Goal: Information Seeking & Learning: Learn about a topic

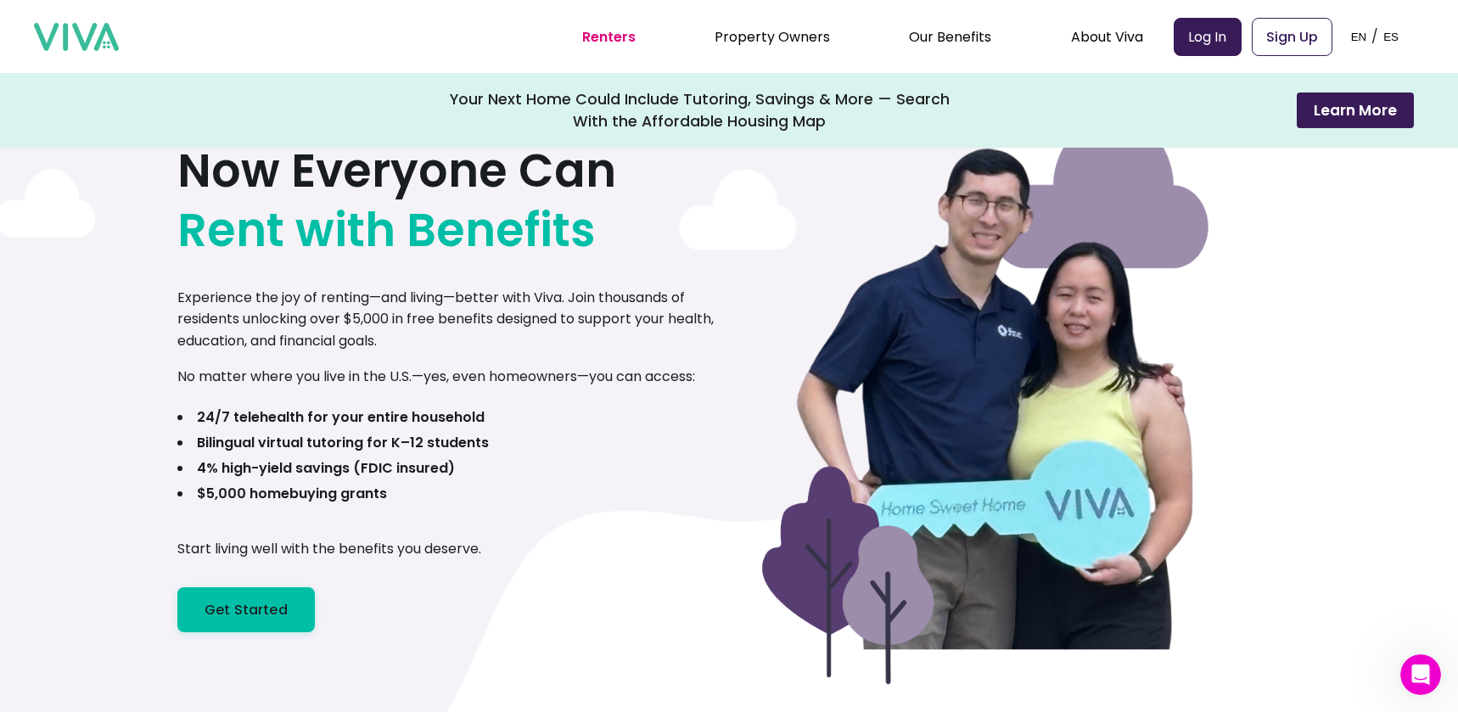
scroll to position [105, 0]
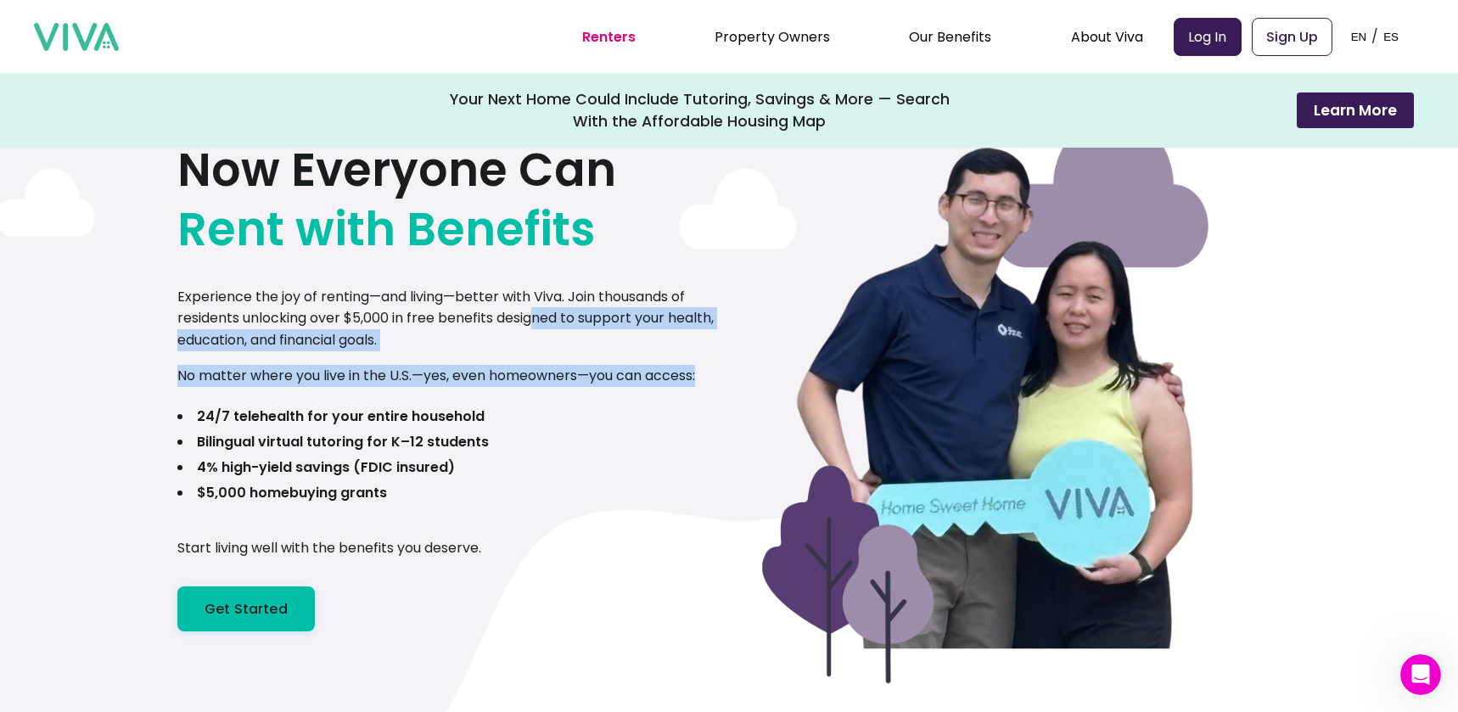
drag, startPoint x: 538, startPoint y: 310, endPoint x: 708, endPoint y: 376, distance: 182.9
click at [708, 376] on div "Now Everyone Can Rent with Benefits Experience the joy of renting—and living—be…" at bounding box center [453, 366] width 552 height 529
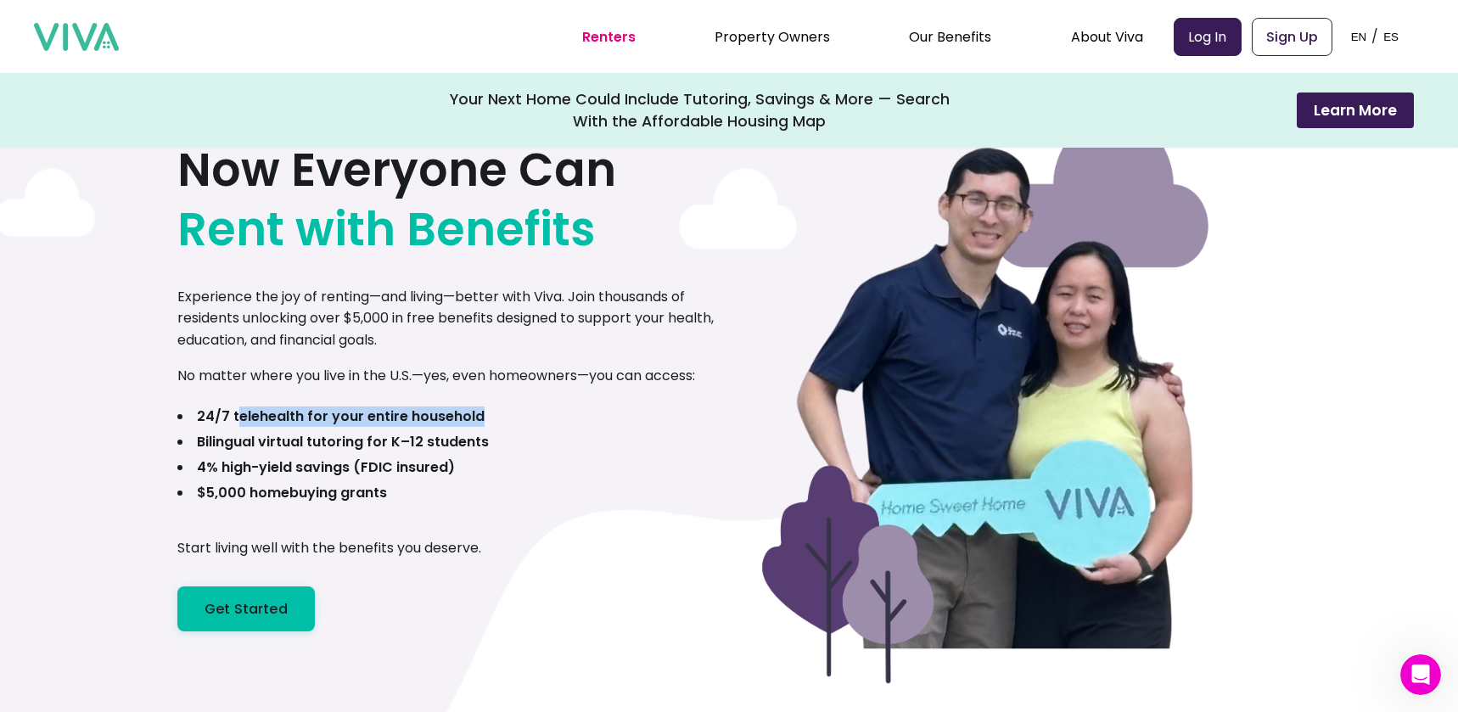
drag, startPoint x: 242, startPoint y: 421, endPoint x: 522, endPoint y: 423, distance: 280.0
click at [522, 423] on div "Now Everyone Can Rent with Benefits Experience the joy of renting—and living—be…" at bounding box center [453, 366] width 552 height 529
drag, startPoint x: 518, startPoint y: 438, endPoint x: 188, endPoint y: 425, distance: 330.3
click at [188, 424] on div "Now Everyone Can Rent with Benefits Experience the joy of renting—and living—be…" at bounding box center [453, 366] width 552 height 529
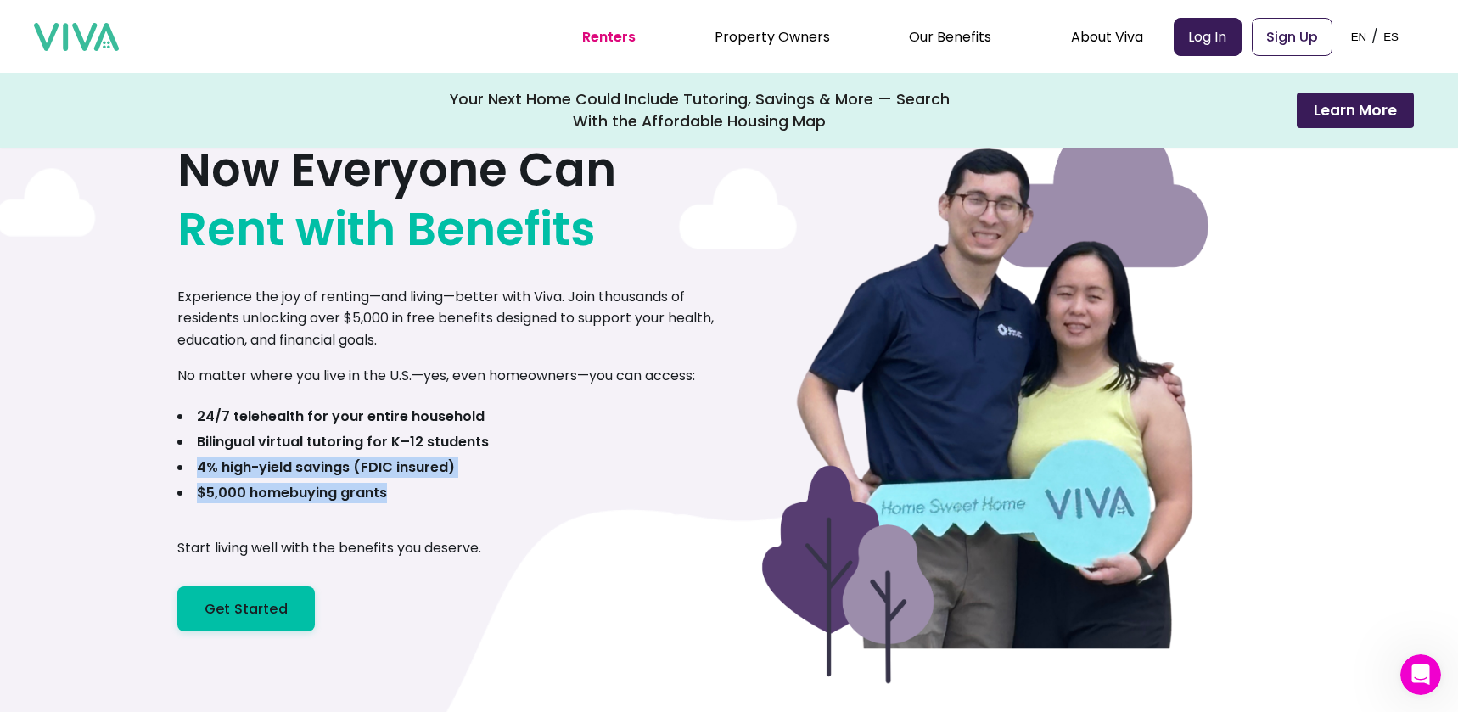
drag, startPoint x: 188, startPoint y: 466, endPoint x: 510, endPoint y: 485, distance: 322.2
click at [510, 484] on div "Now Everyone Can Rent with Benefits Experience the joy of renting—and living—be…" at bounding box center [453, 366] width 552 height 529
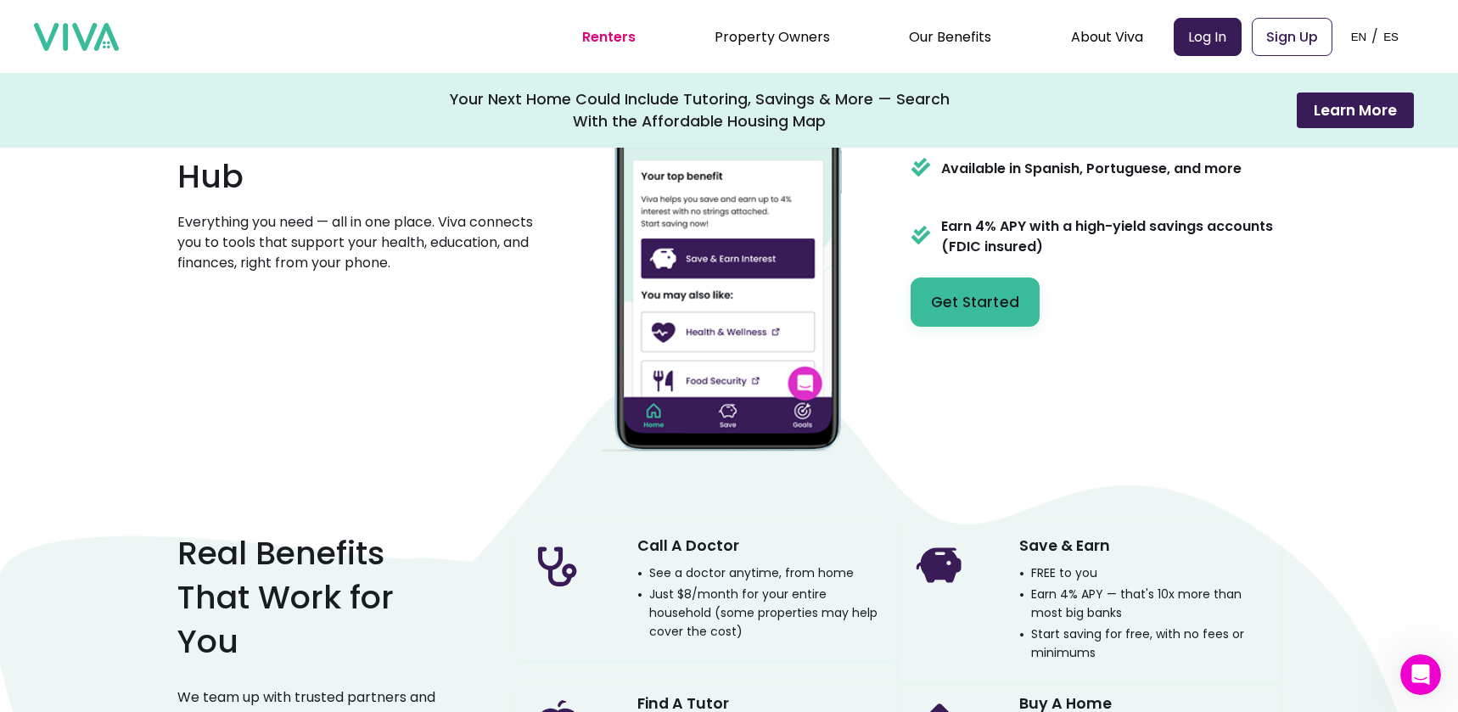
scroll to position [1107, 0]
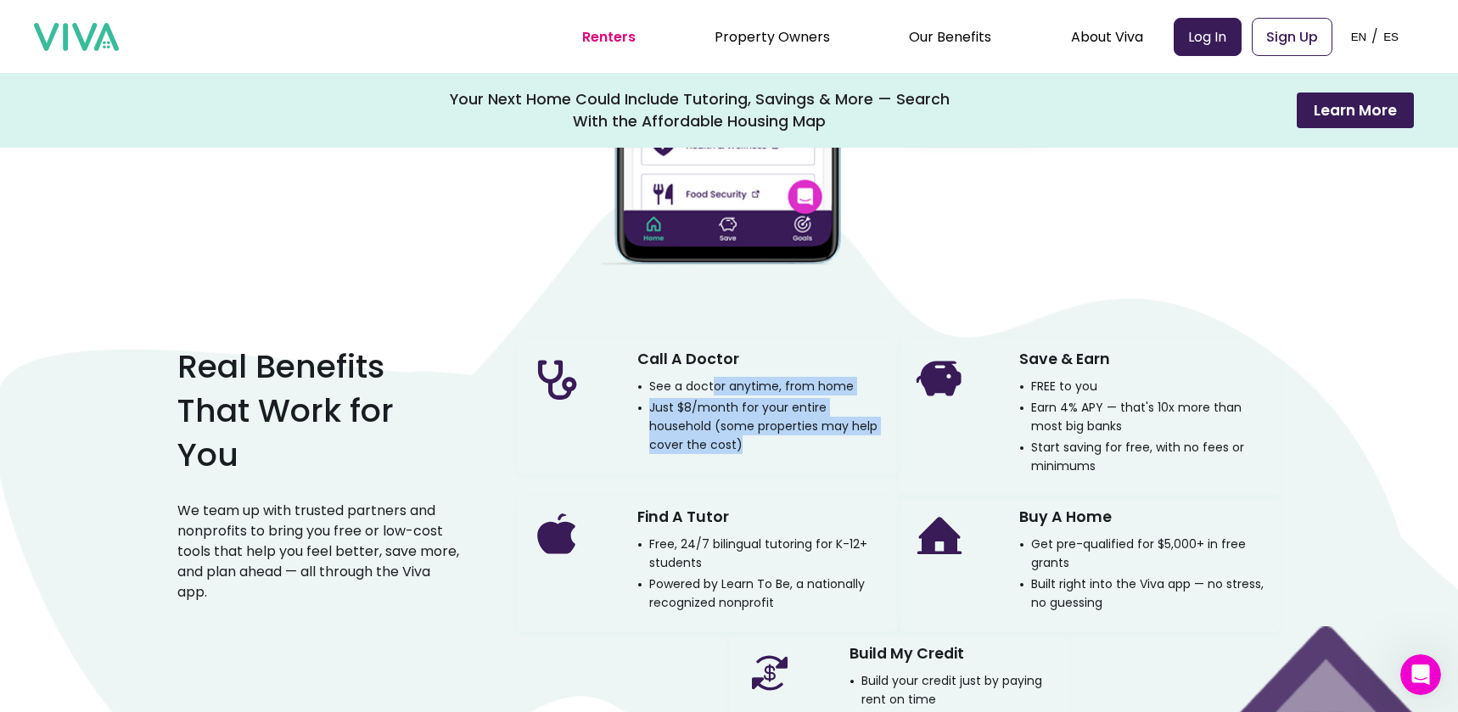
drag, startPoint x: 718, startPoint y: 393, endPoint x: 774, endPoint y: 461, distance: 88.0
click at [774, 461] on div "Call A Doctor See a doctor anytime, from home Just $8/month for your entire hou…" at bounding box center [708, 406] width 382 height 137
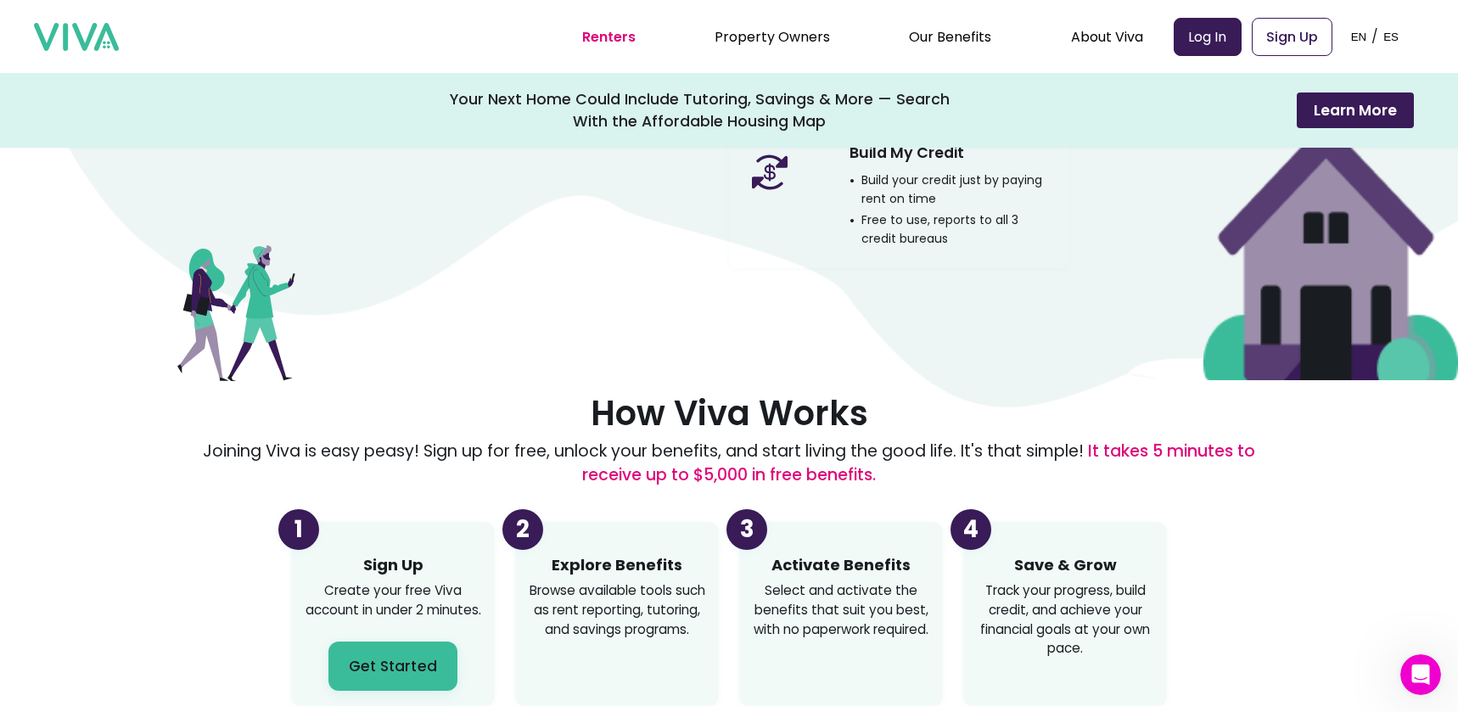
scroll to position [1676, 0]
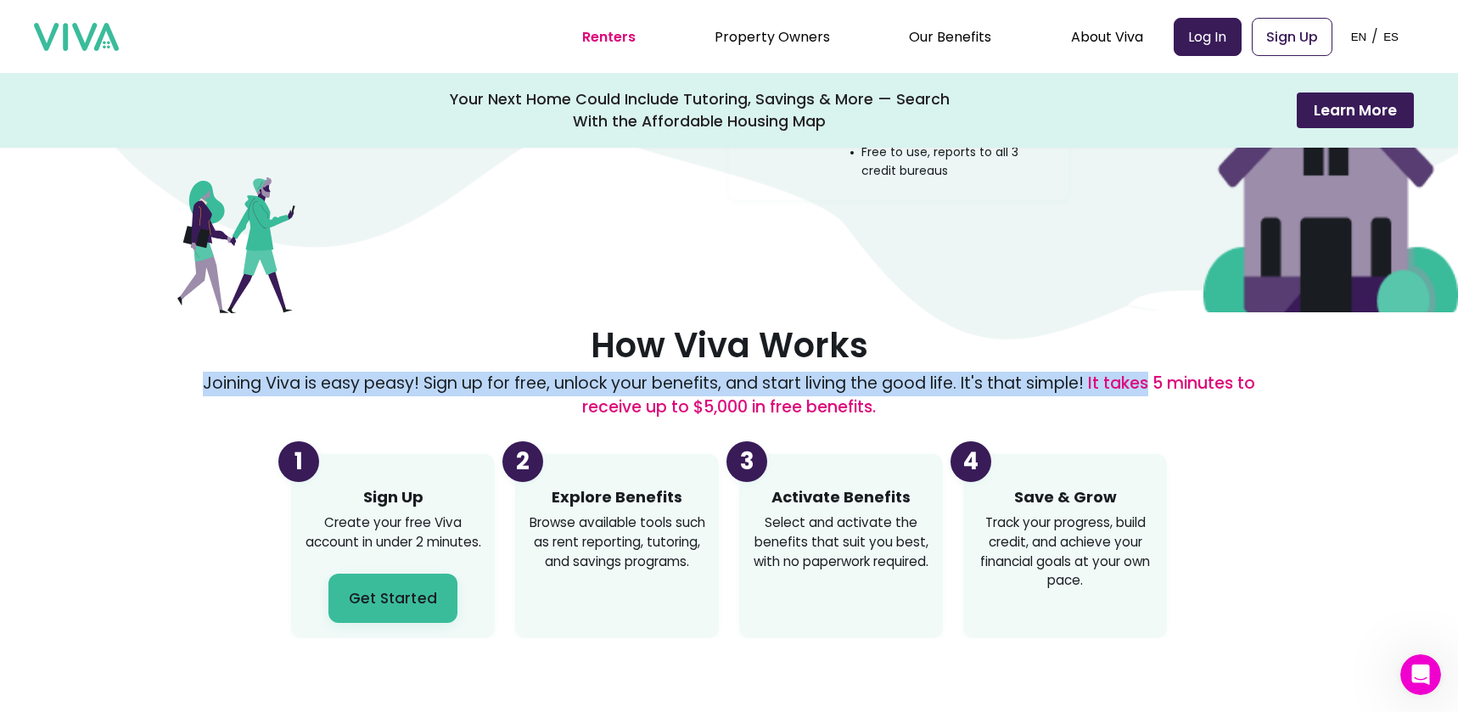
drag, startPoint x: 639, startPoint y: 376, endPoint x: 1151, endPoint y: 385, distance: 512.6
click at [1151, 385] on div "How Viva Works Joining Viva is easy peasy! Sign up for free, unlock your benefi…" at bounding box center [728, 482] width 1103 height 312
click at [1151, 385] on span "It takes 5 minutes to receive up to $5,000 in free benefits." at bounding box center [918, 396] width 673 height 48
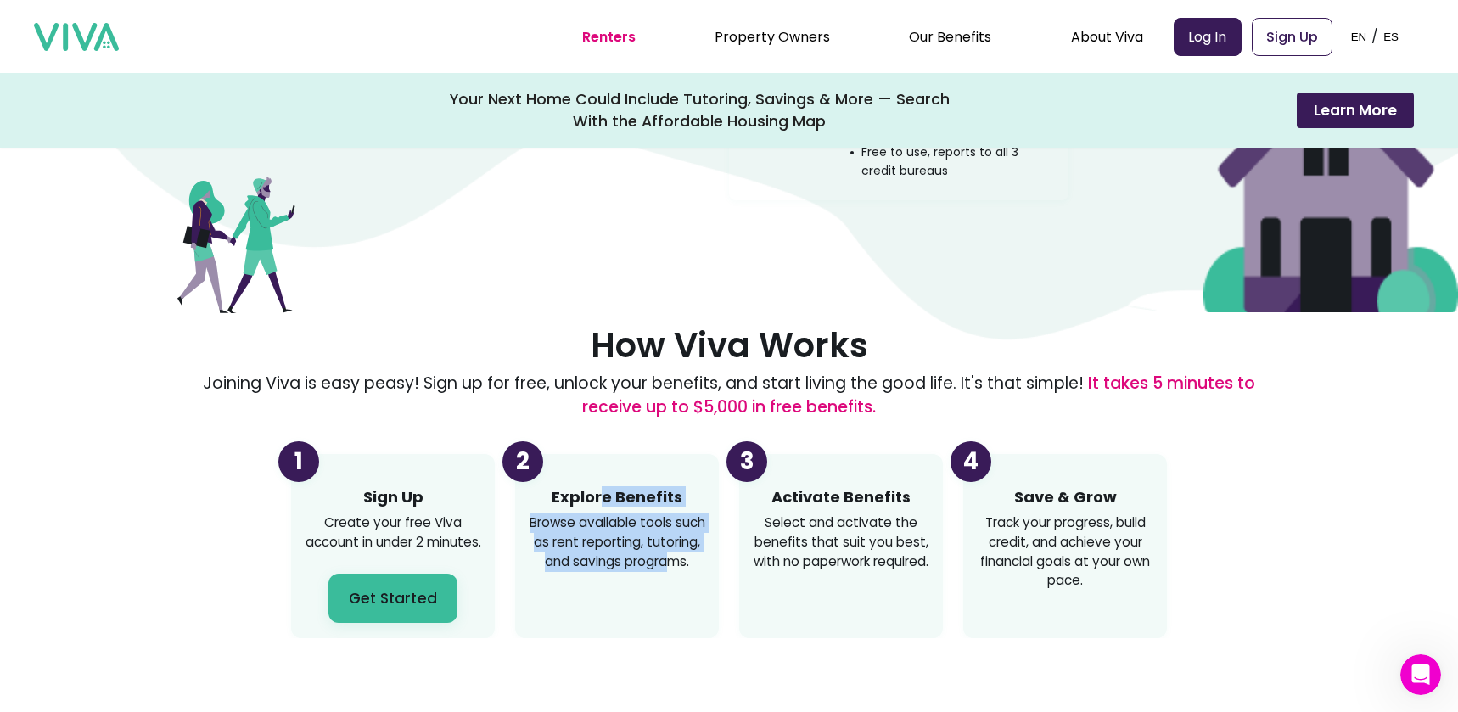
drag, startPoint x: 666, startPoint y: 544, endPoint x: 697, endPoint y: 544, distance: 30.5
click at [678, 554] on div "Explore Benefits Browse available tools such as rent reporting, tutoring, and s…" at bounding box center [616, 537] width 183 height 98
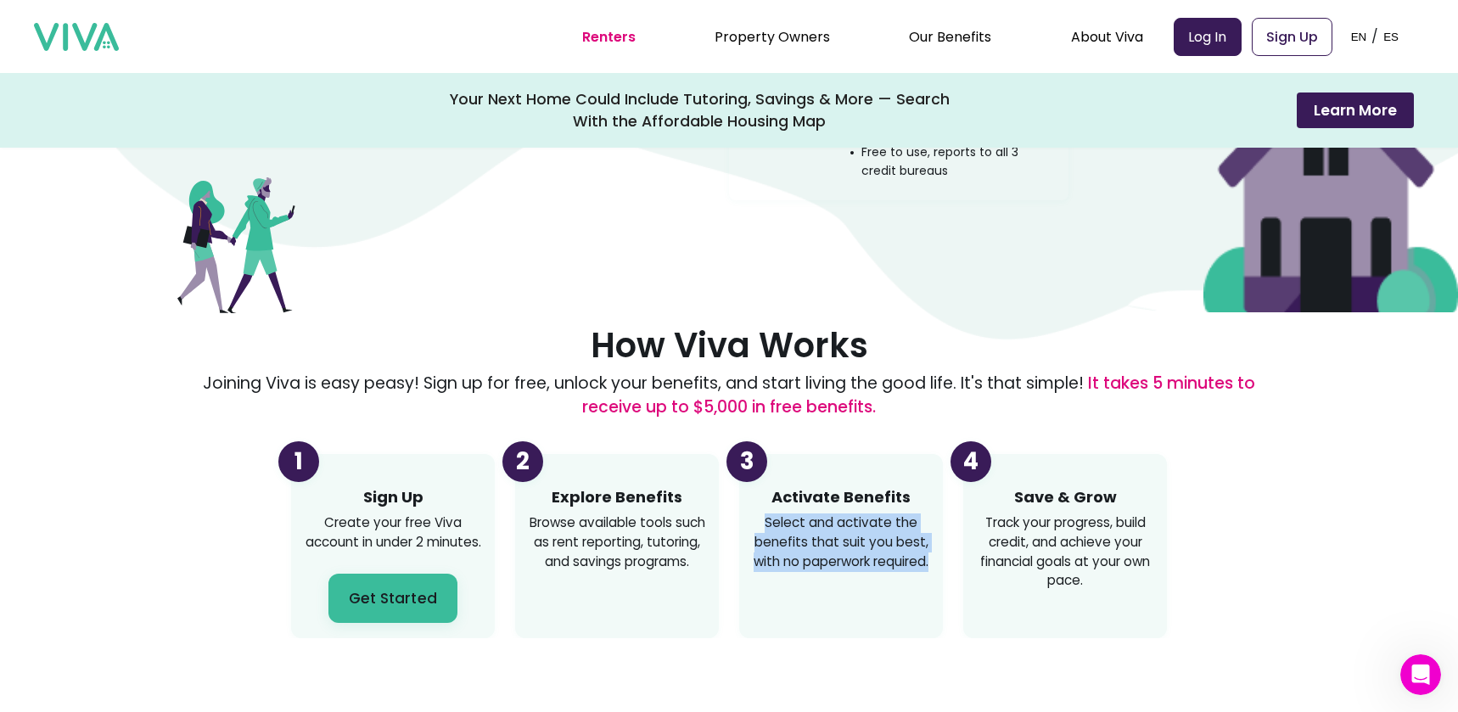
drag, startPoint x: 825, startPoint y: 509, endPoint x: 938, endPoint y: 557, distance: 123.2
click at [938, 557] on div "3 Activate Benefits Select and activate the benefits that suit you best, with n…" at bounding box center [841, 546] width 204 height 184
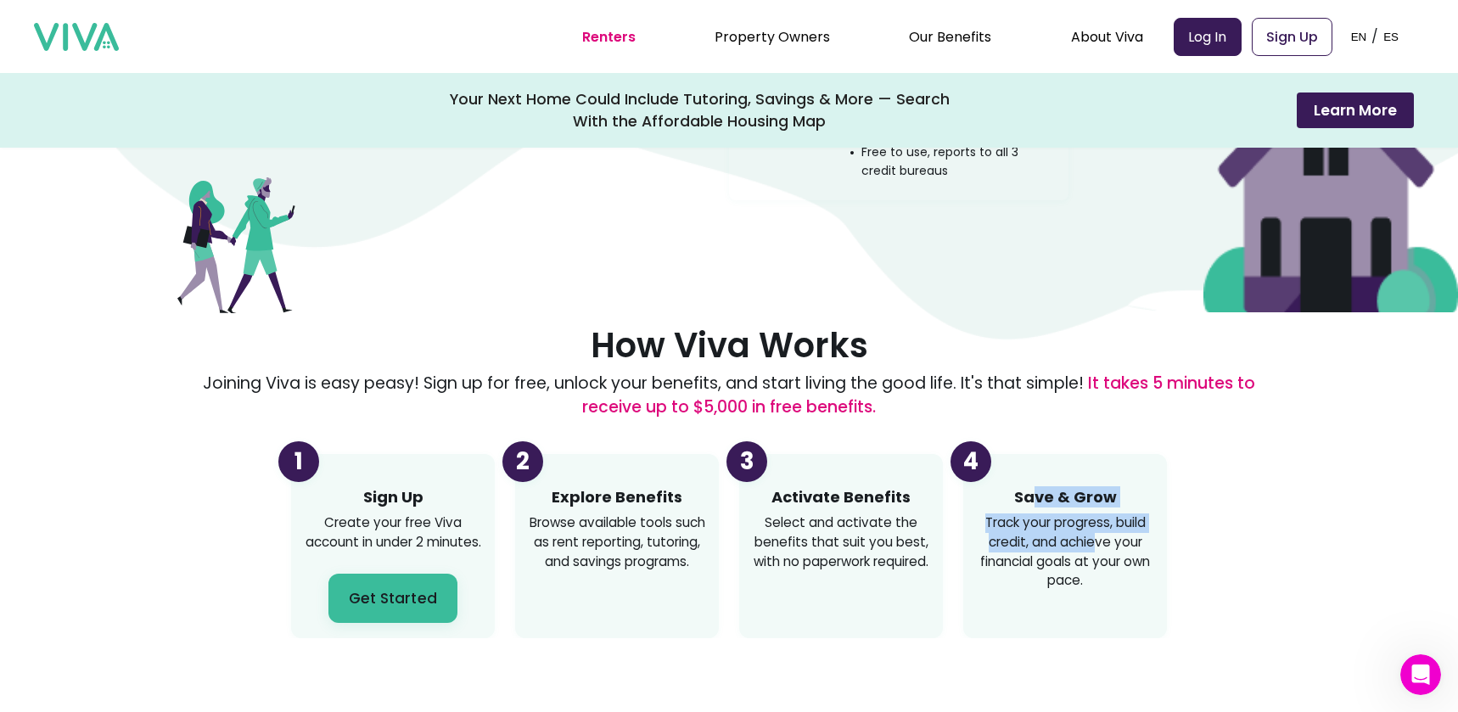
drag, startPoint x: 1041, startPoint y: 499, endPoint x: 1103, endPoint y: 543, distance: 76.0
click at [1103, 543] on div "Save & Grow Track your progress, build credit, and achieve your financial goals…" at bounding box center [1064, 546] width 183 height 117
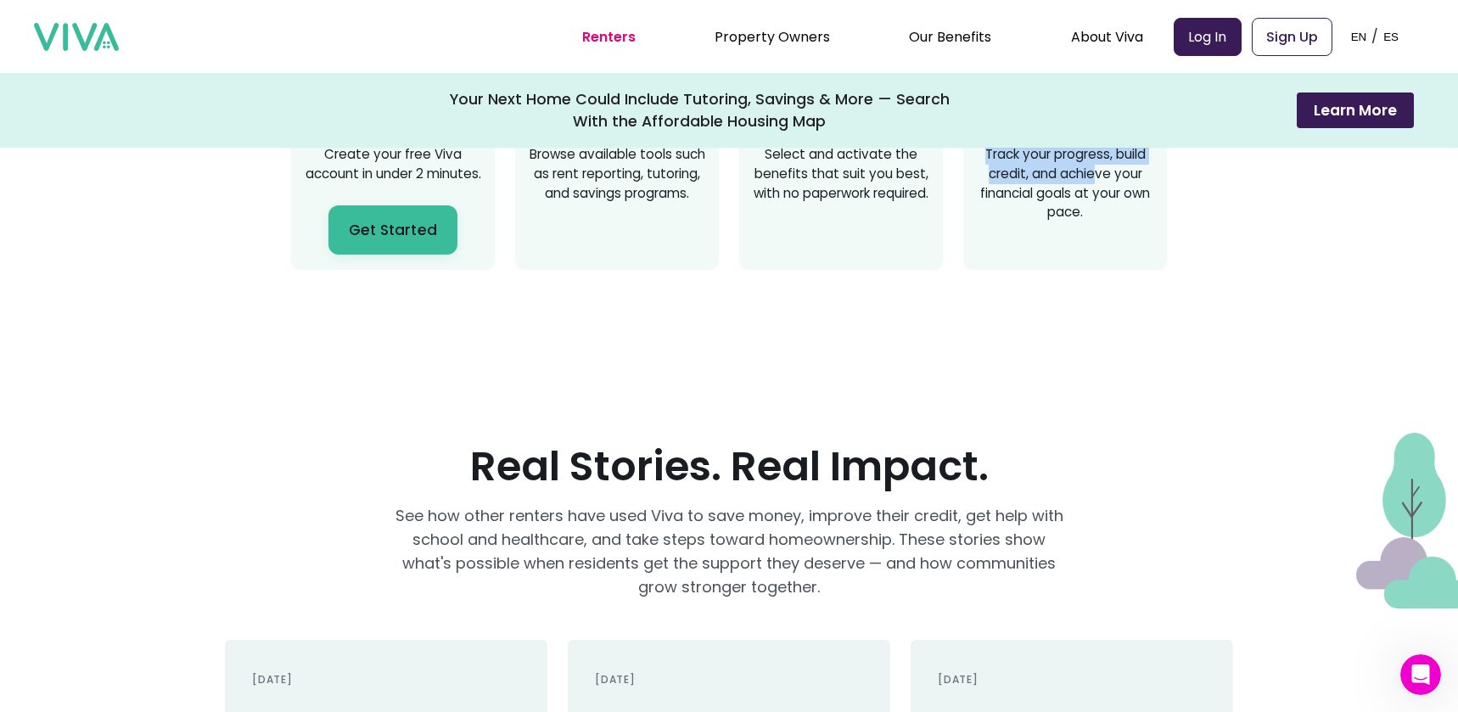
scroll to position [2256, 0]
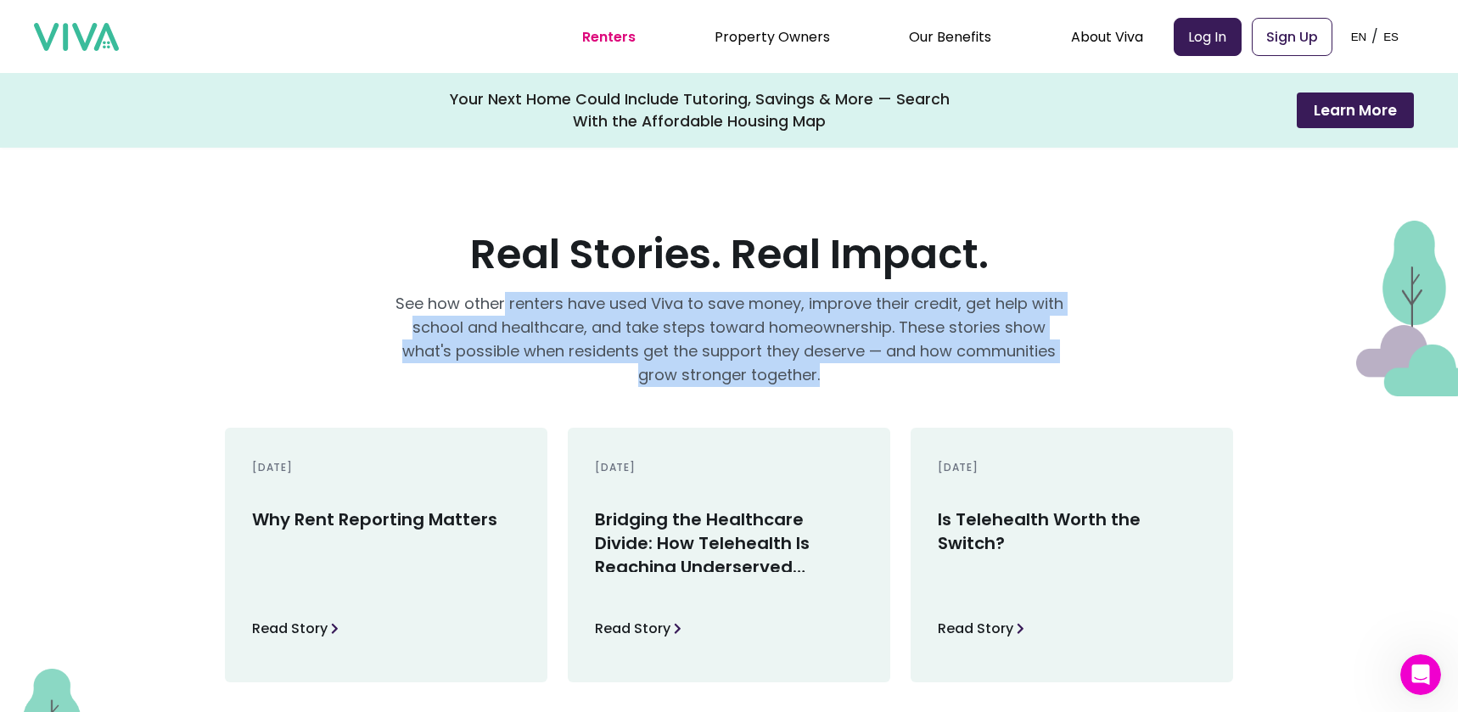
drag, startPoint x: 511, startPoint y: 294, endPoint x: 916, endPoint y: 383, distance: 415.1
click at [916, 383] on p "See how other renters have used Viva to save money, improve their credit, get h…" at bounding box center [728, 339] width 679 height 95
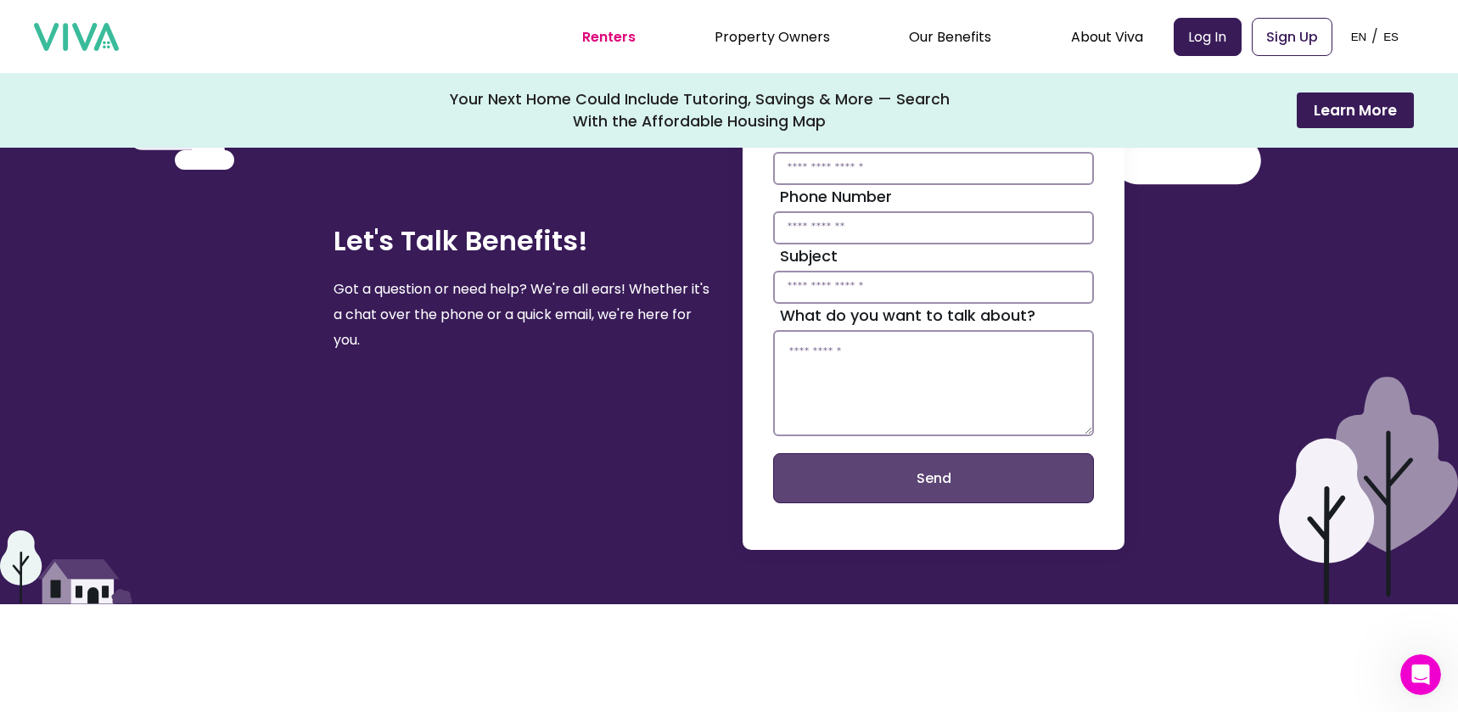
scroll to position [4108, 0]
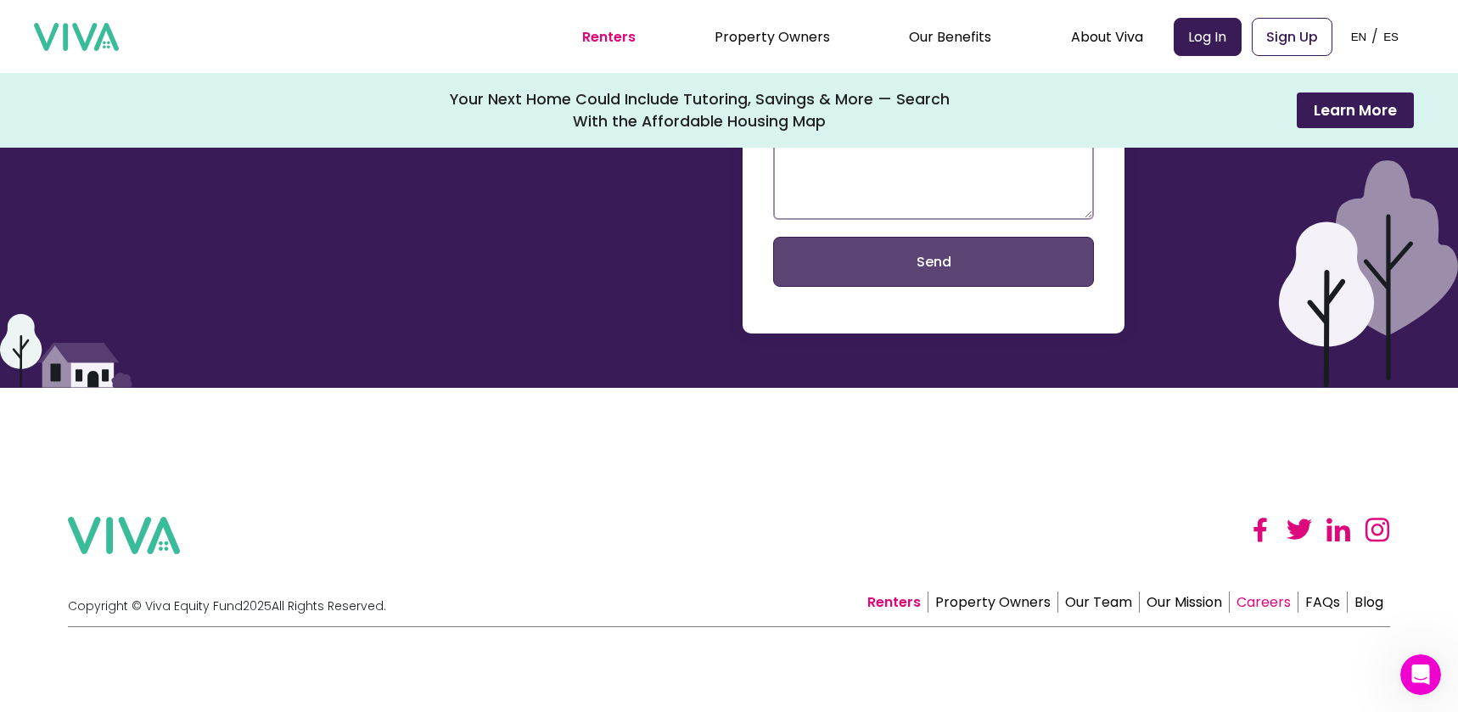
click at [1282, 596] on link "Careers" at bounding box center [1263, 601] width 69 height 21
click at [799, 25] on ul "Renters Property Owners Our Benefits Telehealth Home Team Affordable Housing Ma…" at bounding box center [862, 36] width 561 height 42
click at [800, 29] on link "Property Owners" at bounding box center [771, 37] width 115 height 20
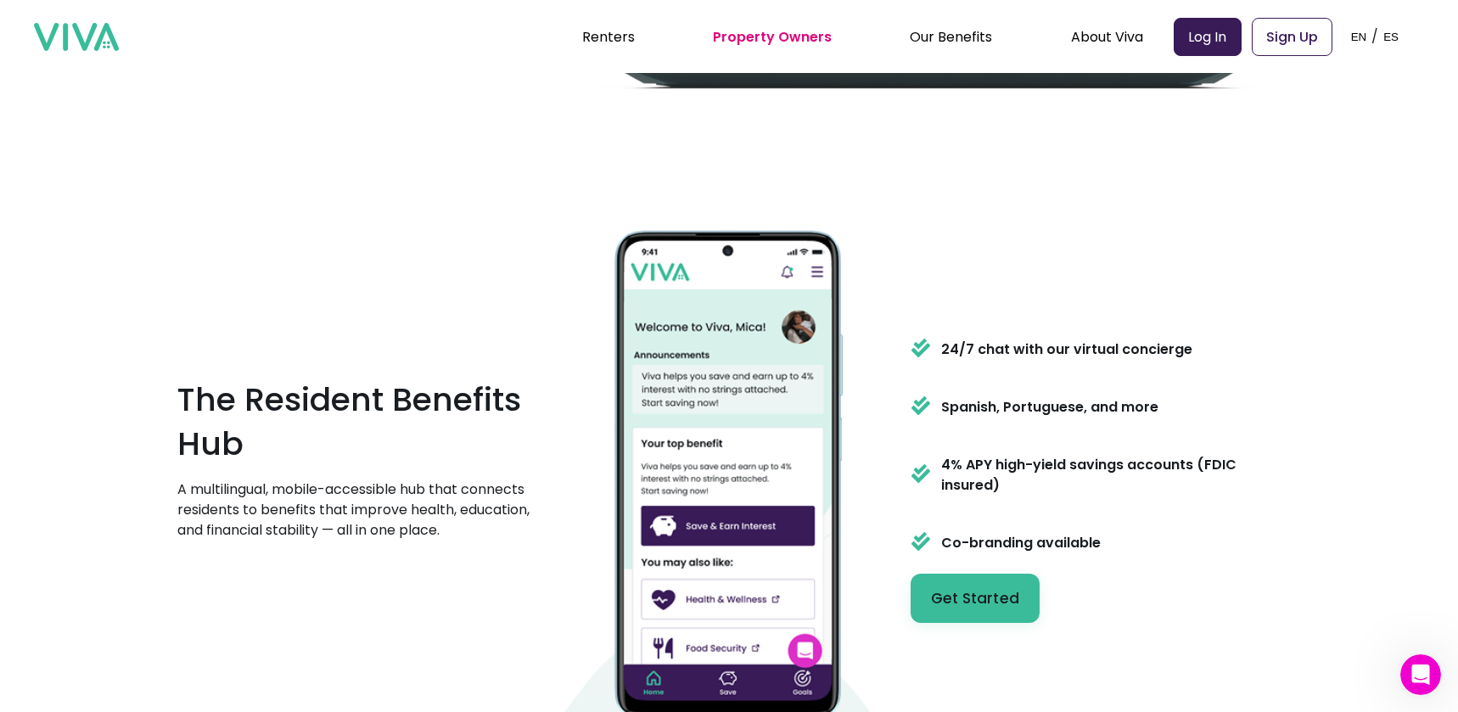
scroll to position [1739, 0]
